Goal: Browse casually

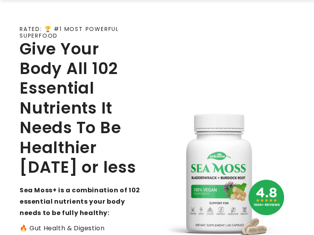
scroll to position [40, 0]
